Goal: Task Accomplishment & Management: Use online tool/utility

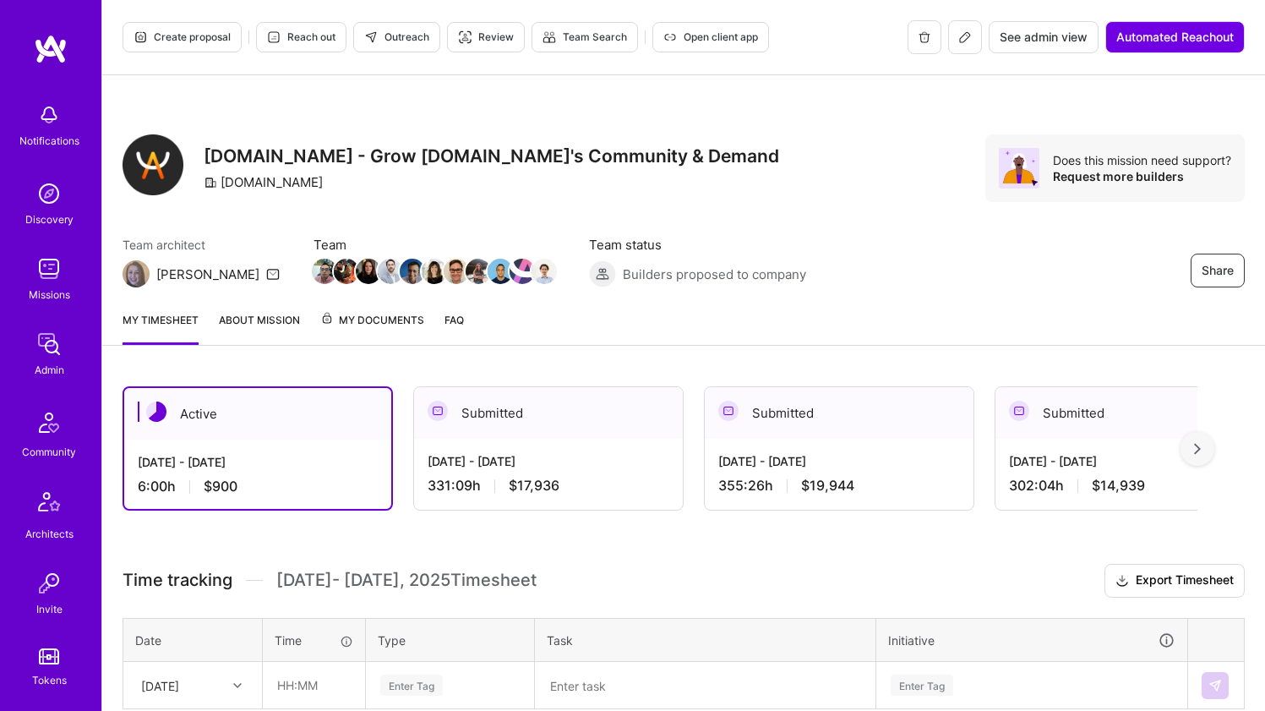
click at [537, 197] on div "[DOMAIN_NAME] - Grow [DOMAIN_NAME]'s Community & Demand [DOMAIN_NAME]" at bounding box center [491, 168] width 575 height 68
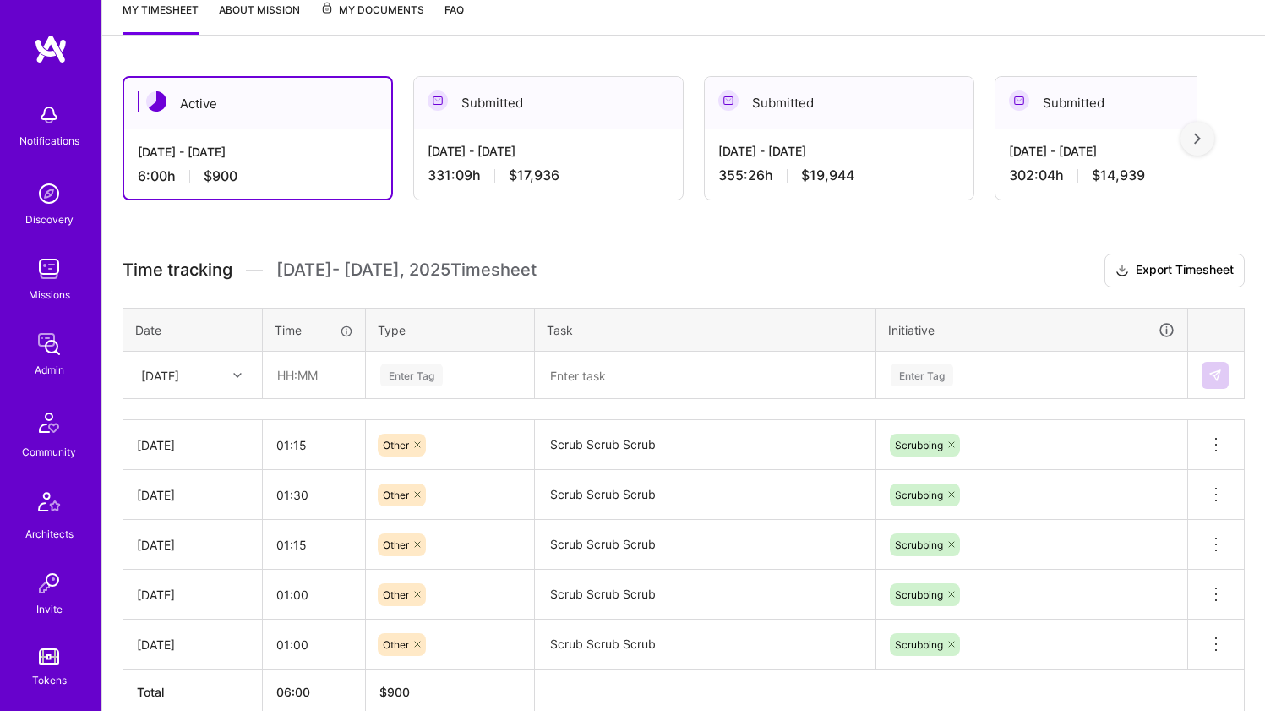
scroll to position [397, 0]
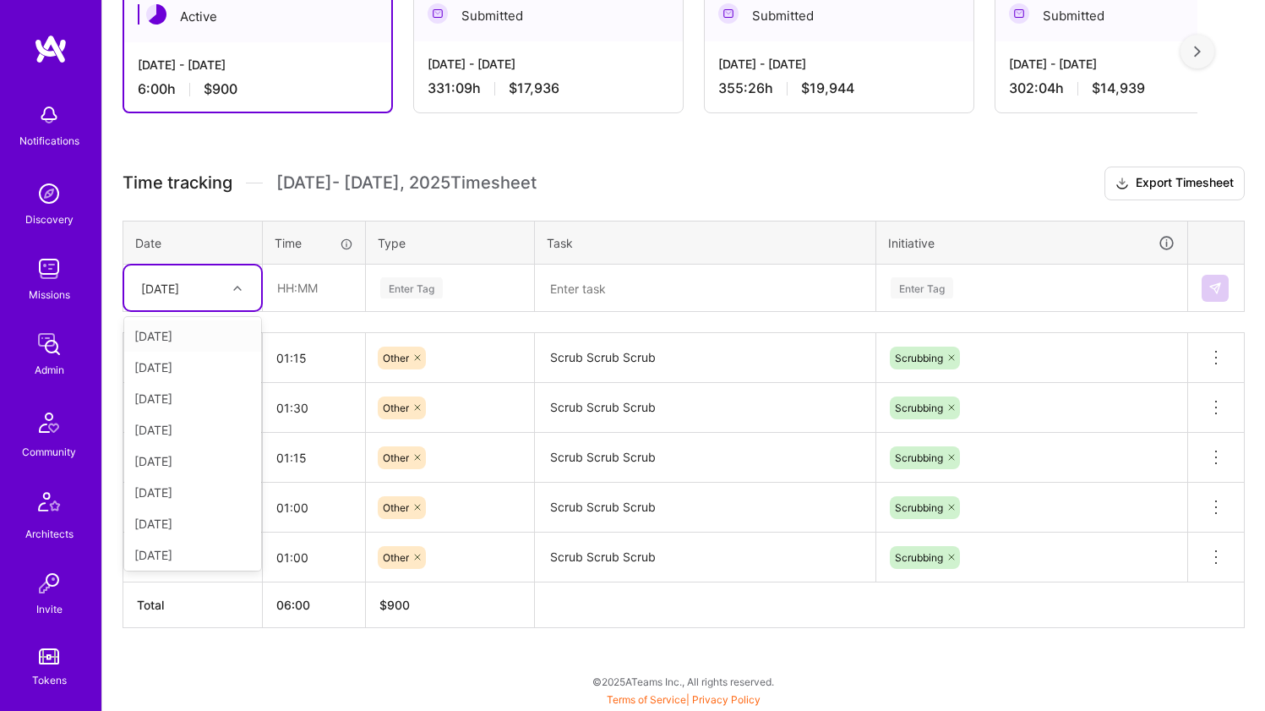
click at [217, 292] on div "[DATE]" at bounding box center [180, 288] width 94 height 28
drag, startPoint x: 200, startPoint y: 550, endPoint x: 212, endPoint y: 541, distance: 15.0
click at [200, 550] on div "[DATE]" at bounding box center [192, 551] width 137 height 31
click at [339, 298] on input "text" at bounding box center [314, 287] width 101 height 45
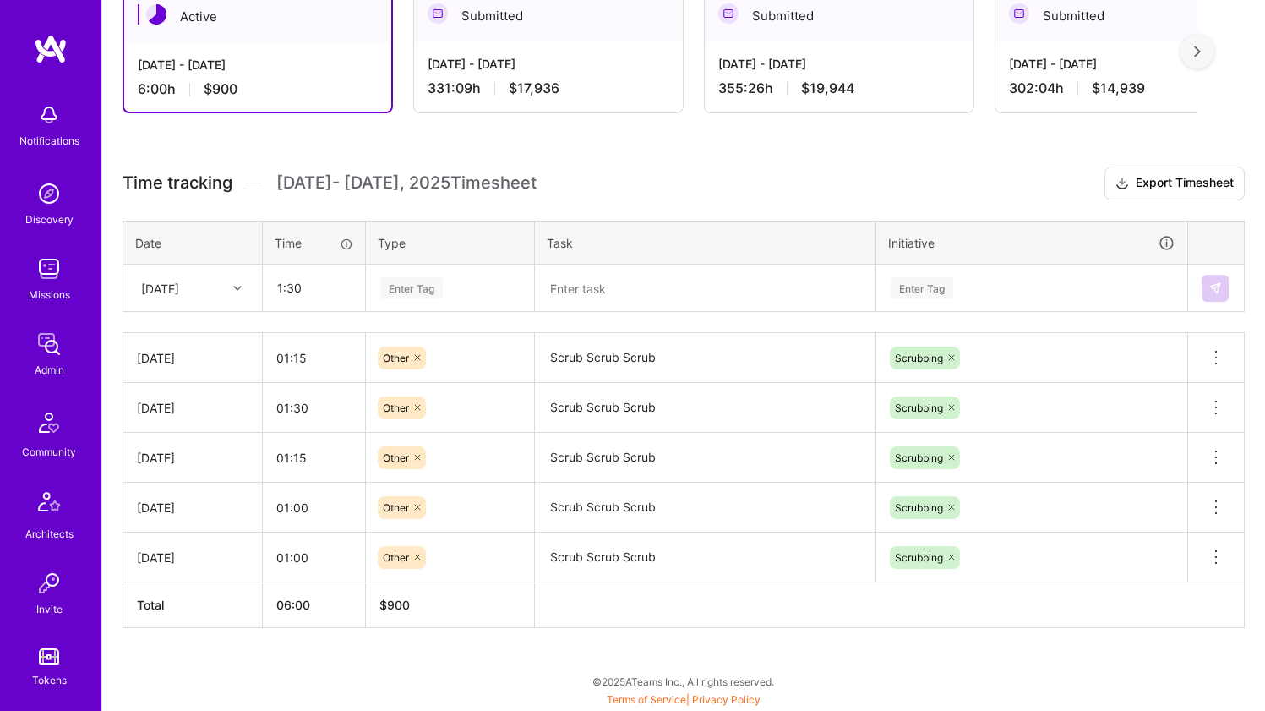
type input "01:30"
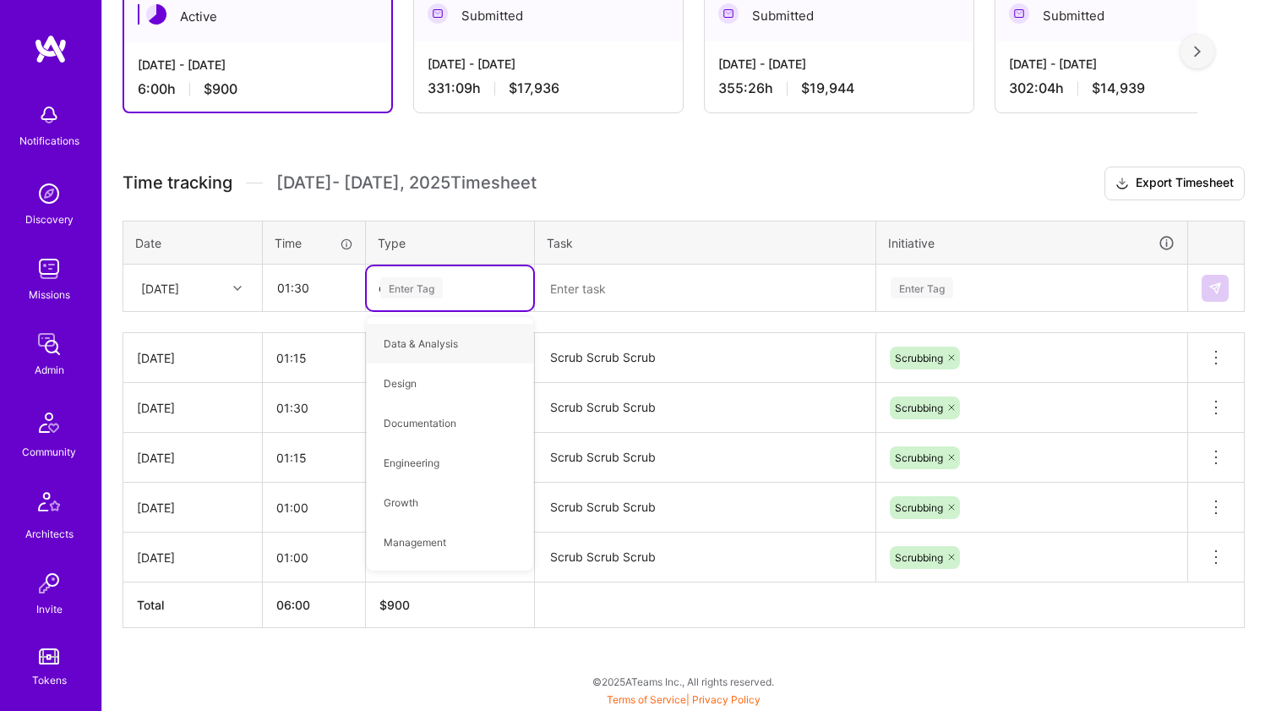
type input "oth"
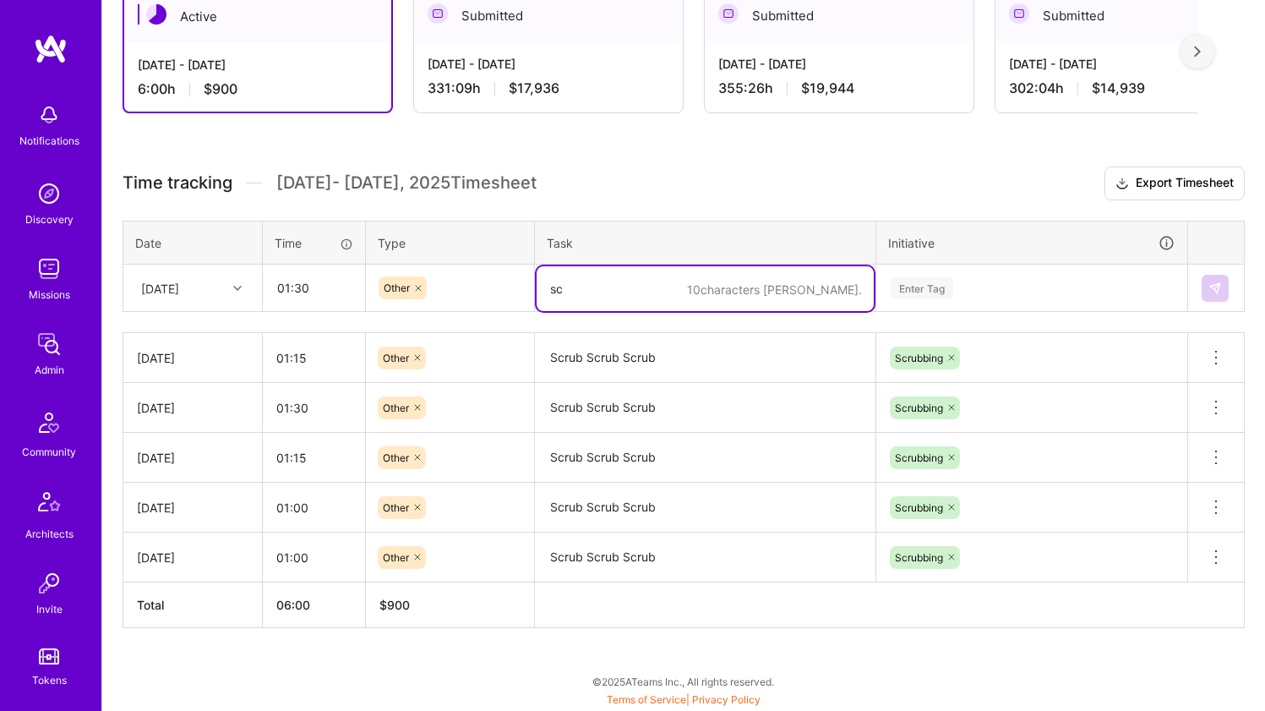
type textarea "s"
click at [567, 359] on textarea "Scrub Scrub Scrub" at bounding box center [704, 358] width 337 height 46
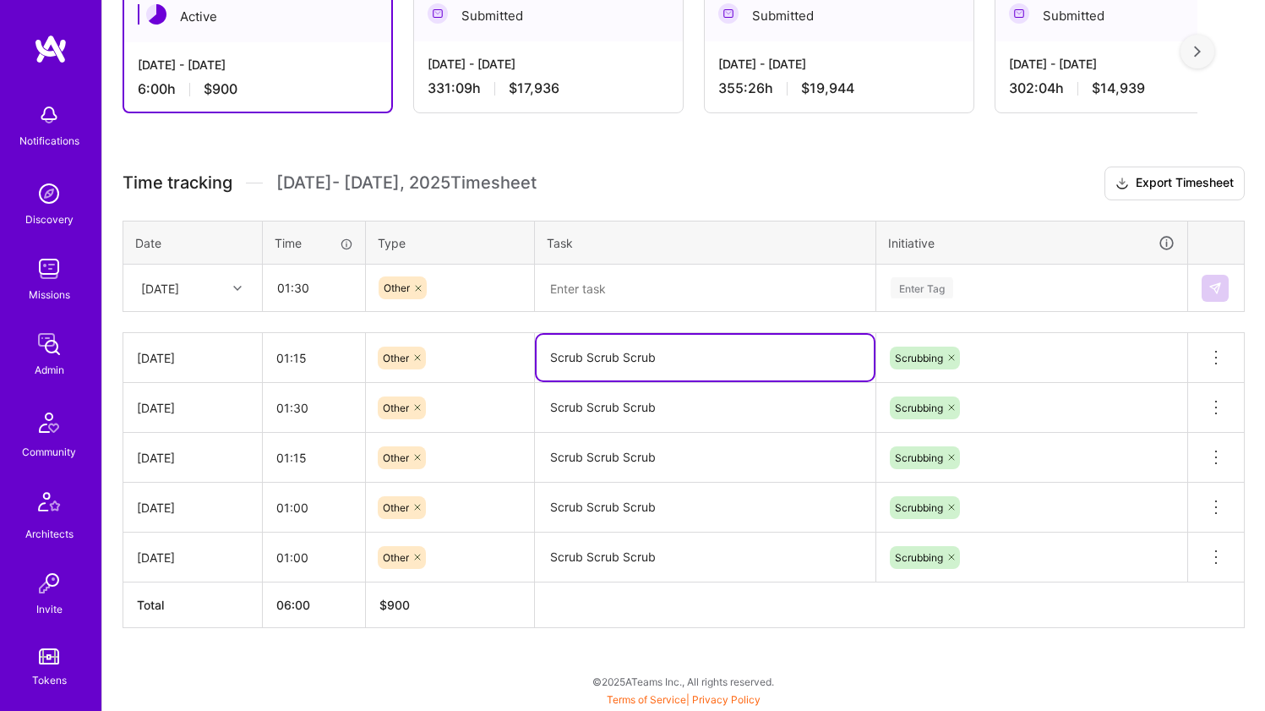
click at [567, 359] on textarea "Scrub Scrub Scrub" at bounding box center [704, 358] width 337 height 46
click at [584, 291] on textarea at bounding box center [704, 288] width 337 height 45
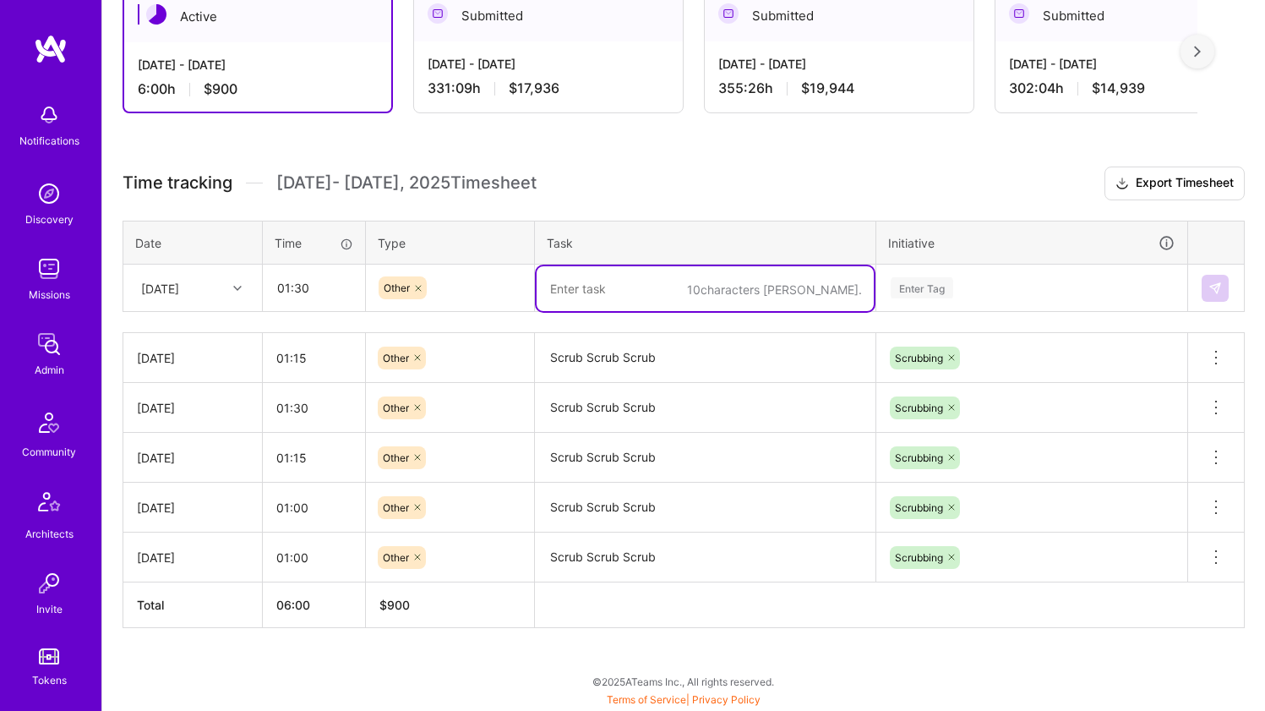
paste textarea "Scrub Scrub Scrub"
type textarea "Scrub Scrub Scrub"
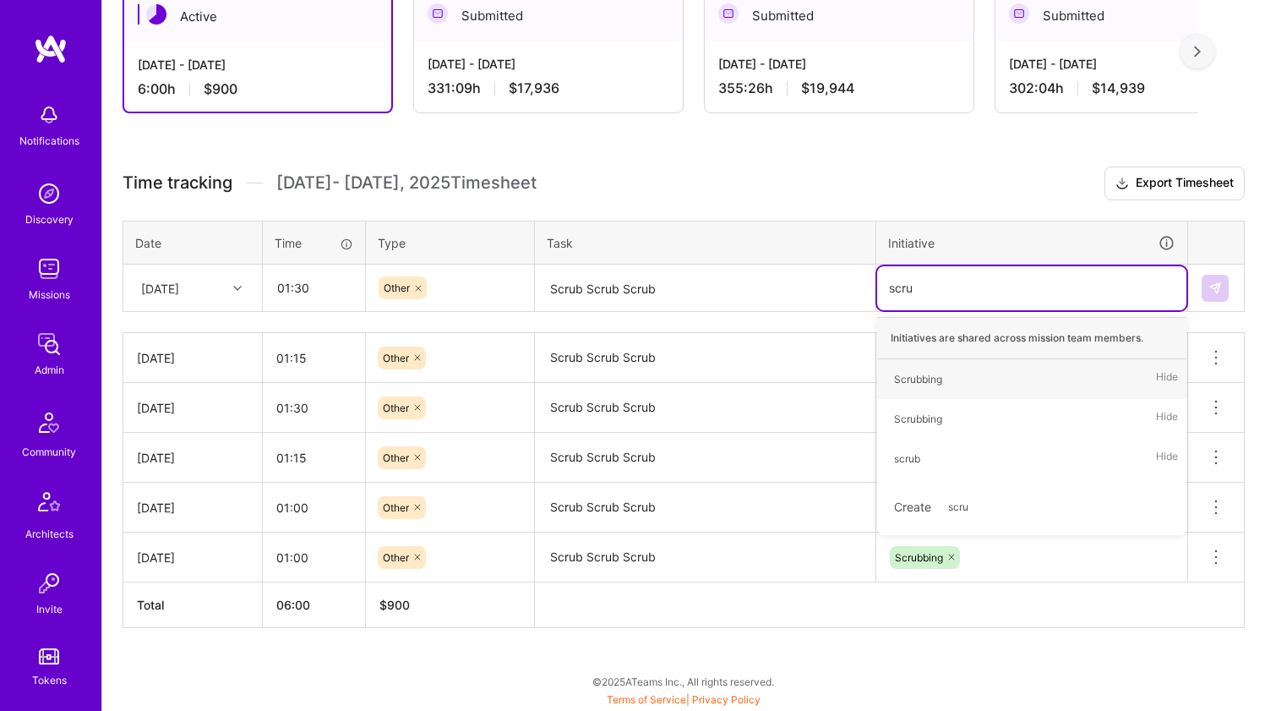
type input "scrub"
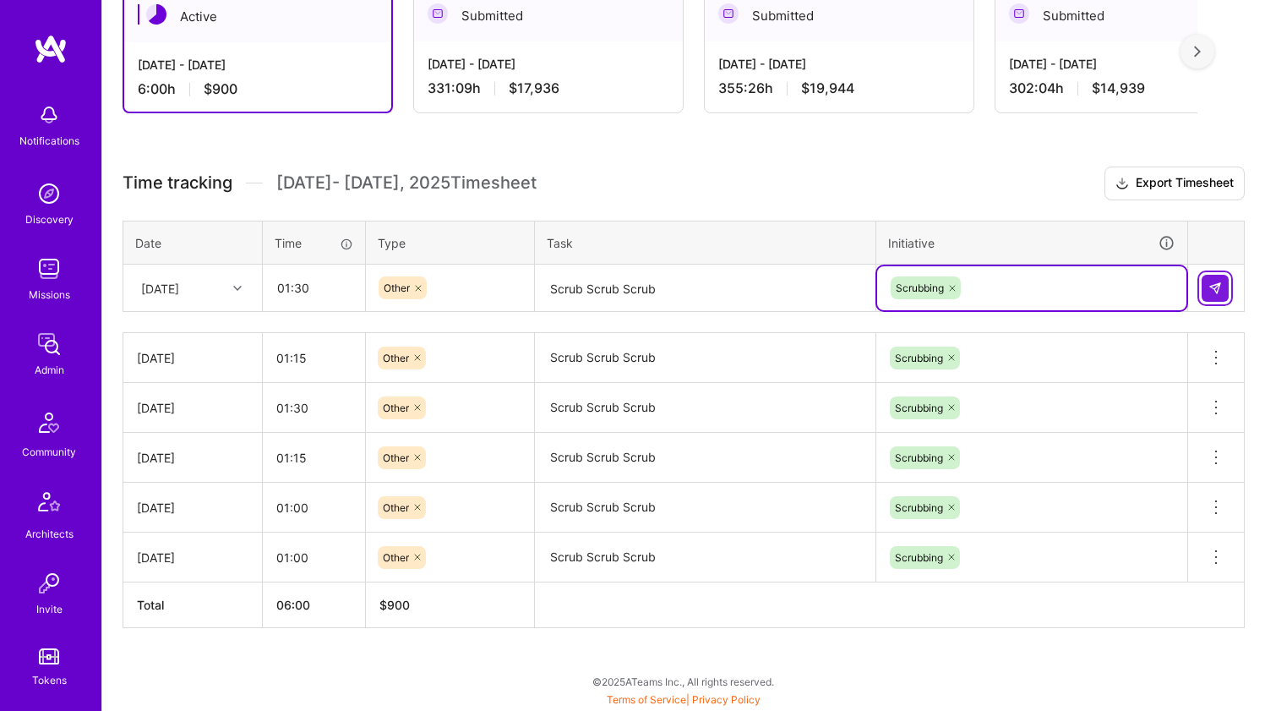
click at [1212, 291] on img at bounding box center [1215, 288] width 14 height 14
